Goal: Task Accomplishment & Management: Manage account settings

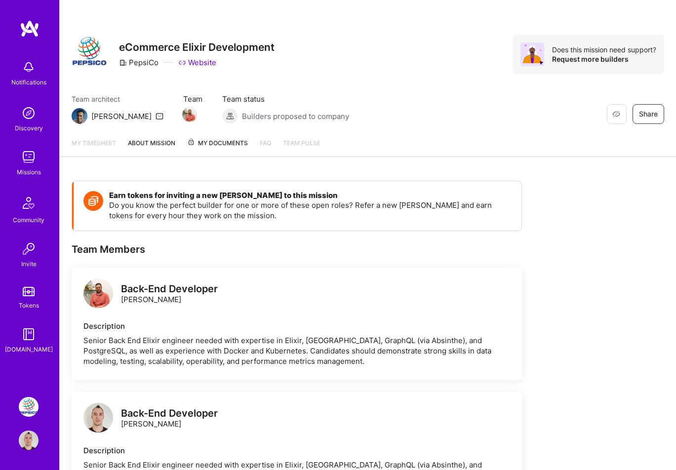
click at [99, 143] on link "My timesheet" at bounding box center [94, 147] width 44 height 19
click at [108, 142] on link "My timesheet" at bounding box center [94, 147] width 44 height 19
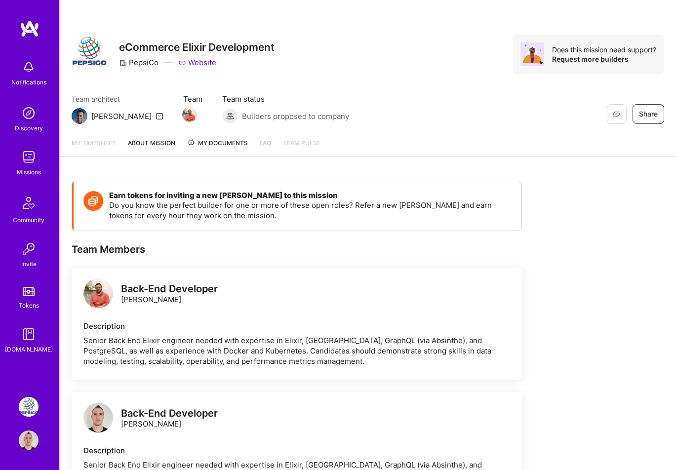
click at [166, 144] on link "About Mission" at bounding box center [151, 147] width 47 height 19
